Goal: Information Seeking & Learning: Learn about a topic

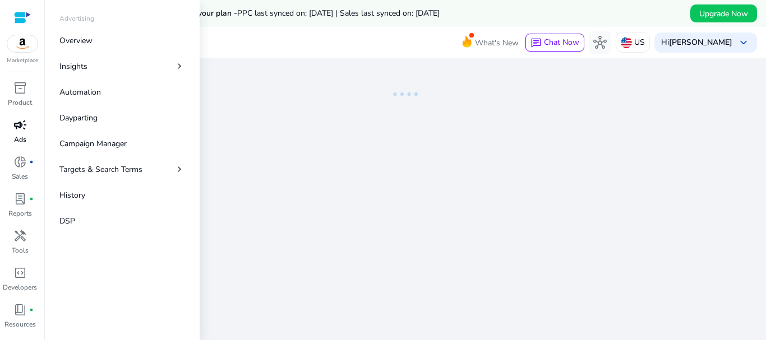
click at [10, 130] on div "campaign" at bounding box center [19, 125] width 31 height 18
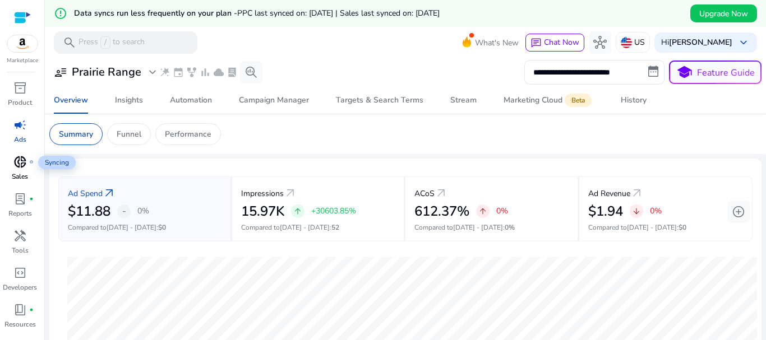
click at [23, 169] on span "donut_small" at bounding box center [19, 161] width 13 height 13
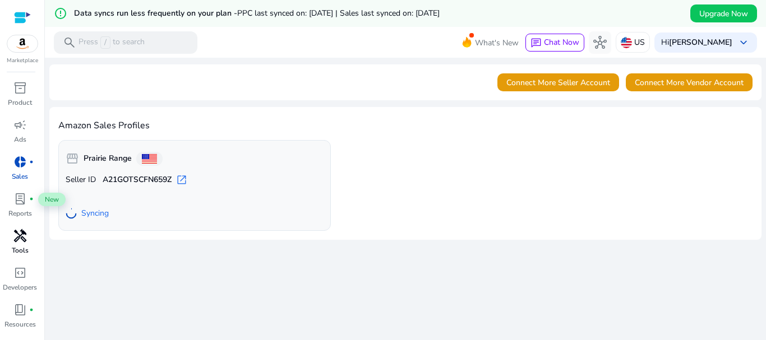
click at [16, 241] on span "handyman" at bounding box center [19, 235] width 13 height 13
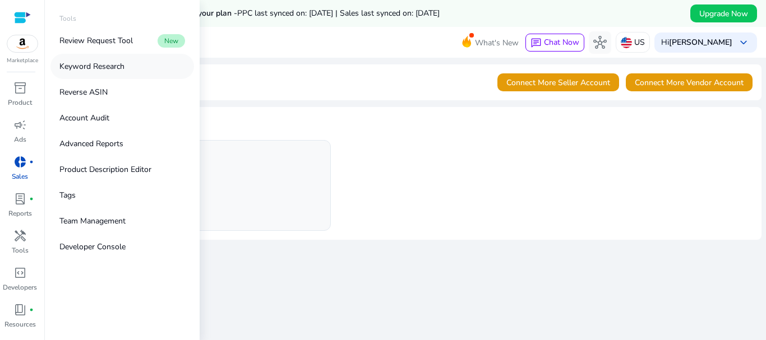
click at [94, 70] on p "Keyword Research" at bounding box center [91, 67] width 65 height 12
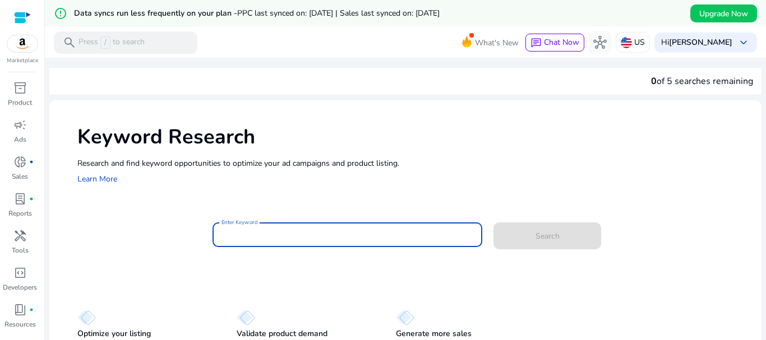
click at [289, 239] on input "Enter Keyword" at bounding box center [348, 235] width 252 height 12
